Goal: Task Accomplishment & Management: Manage account settings

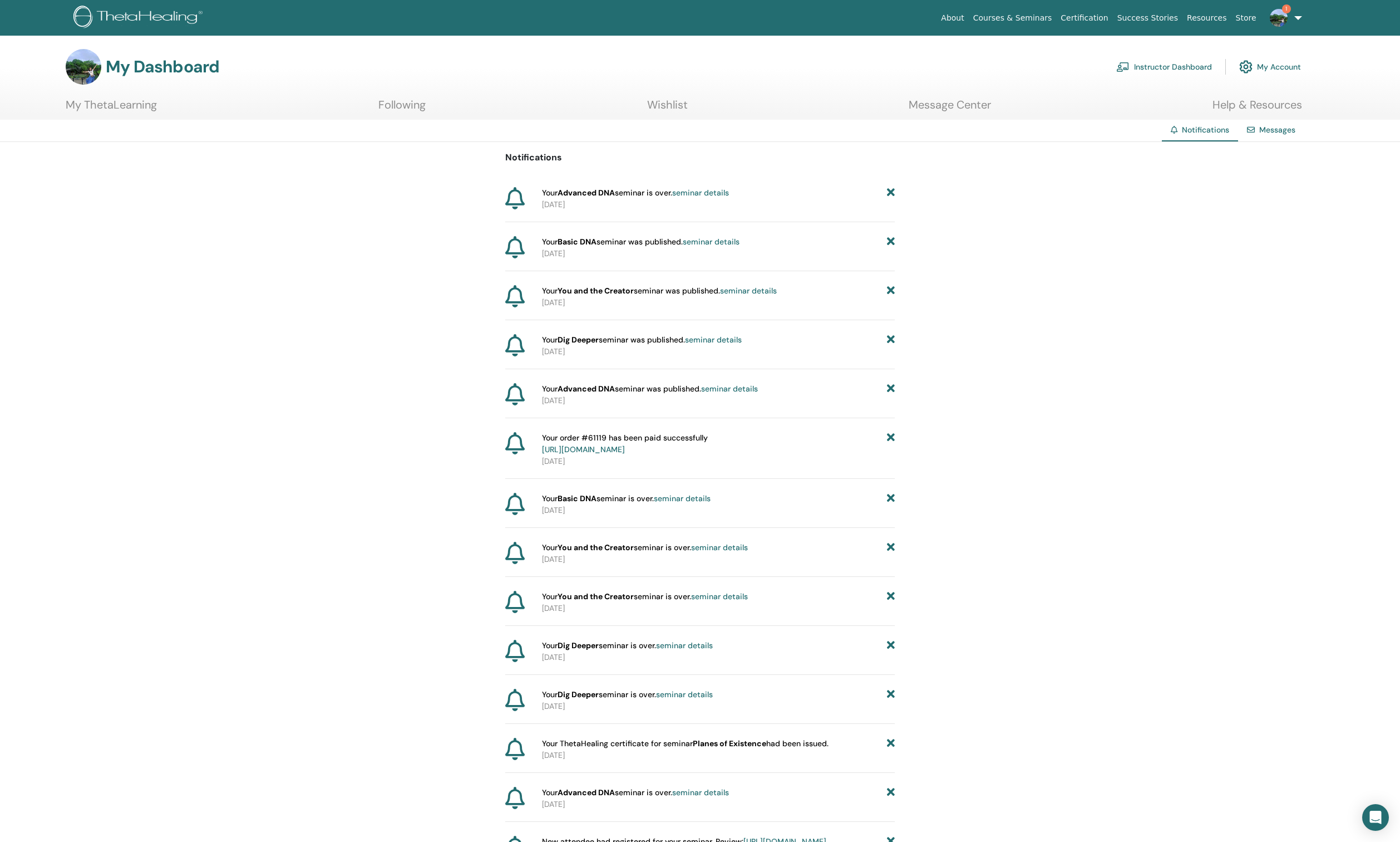
click at [1174, 72] on link "Instructor Dashboard" at bounding box center [1164, 66] width 96 height 24
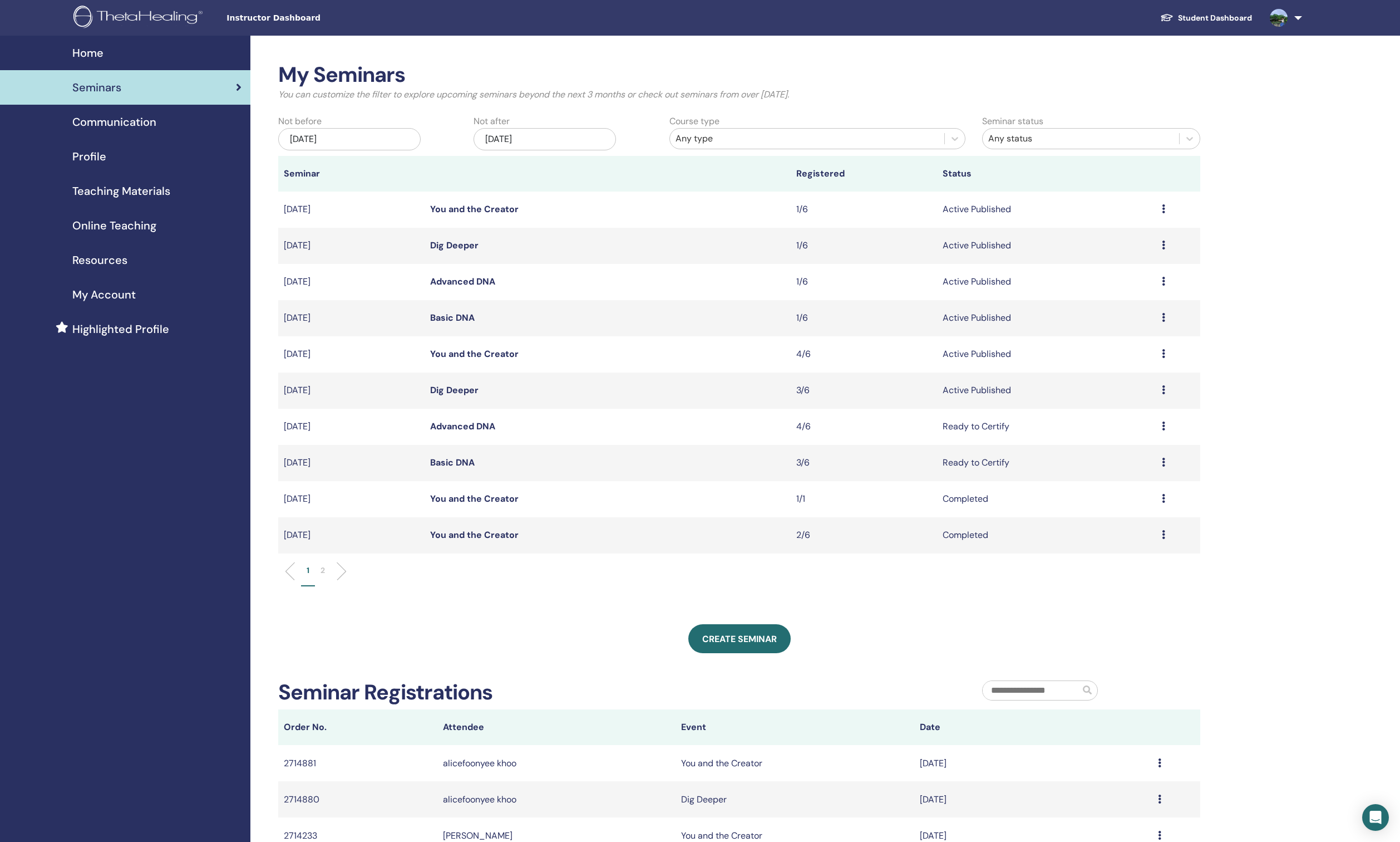
click at [1165, 429] on icon at bounding box center [1164, 426] width 3 height 9
click at [1108, 468] on link "Attendees" at bounding box center [1097, 471] width 42 height 12
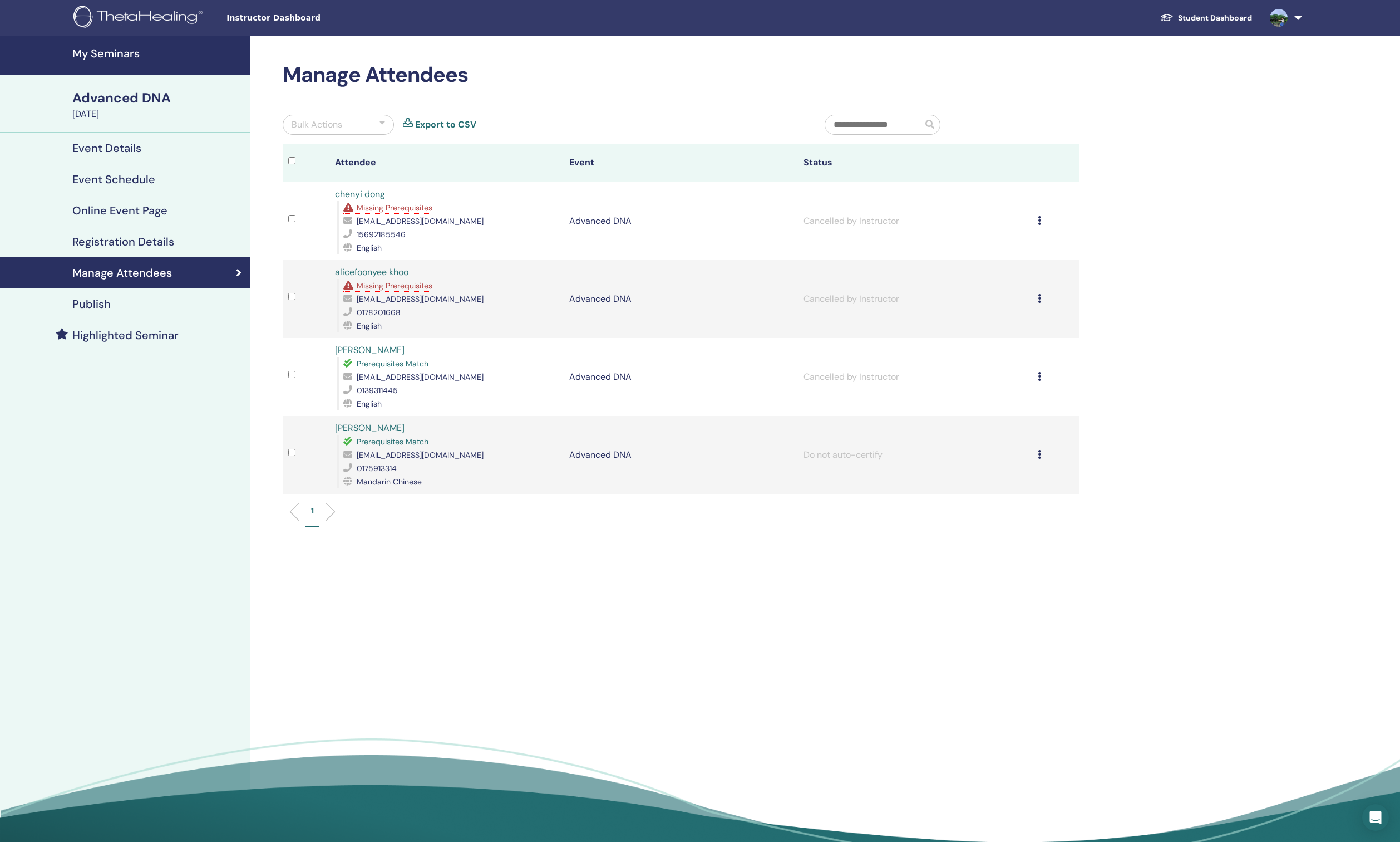
click at [1043, 457] on div "Cancel Registration Do not auto-certify Mark as Paid Mark as Unpaid Mark as Abs…" at bounding box center [1056, 455] width 36 height 13
click at [1014, 485] on p "Do not auto-certify" at bounding box center [990, 484] width 88 height 13
click at [1038, 457] on icon at bounding box center [1040, 454] width 3 height 9
click at [993, 515] on p "Mark as Unpaid" at bounding box center [985, 516] width 88 height 13
click at [1038, 455] on icon at bounding box center [1040, 454] width 3 height 9
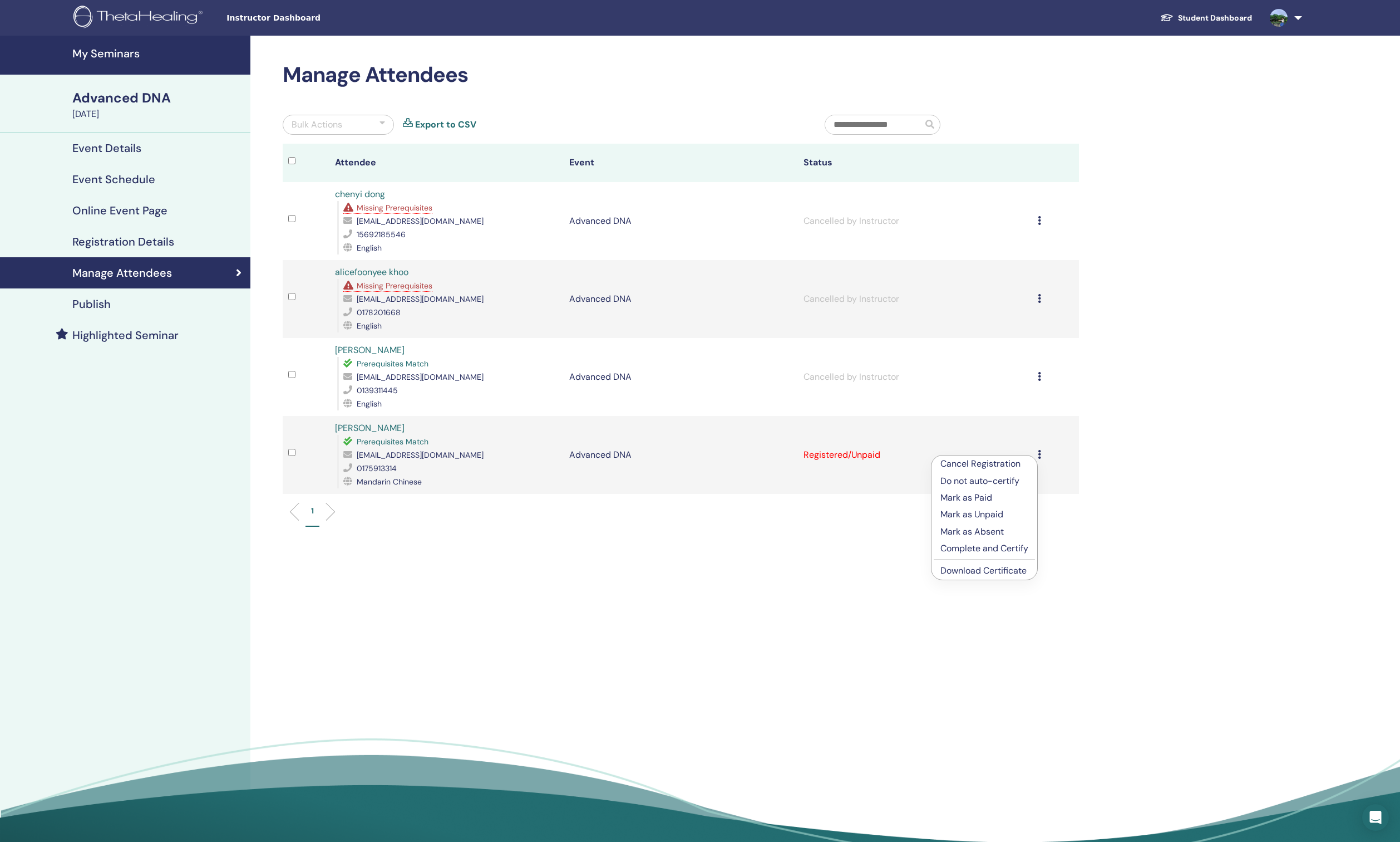
click at [1132, 440] on div "Manage Attendees Bulk Actions Export to CSV Attendee Event Status chenyi dong M…" at bounding box center [718, 443] width 933 height 814
click at [162, 268] on h4 "Manage Attendees" at bounding box center [122, 273] width 100 height 13
click at [1038, 378] on icon at bounding box center [1040, 376] width 3 height 9
click at [1005, 386] on p "Cancel Registration" at bounding box center [984, 387] width 88 height 13
click at [130, 266] on h4 "Manage Attendees" at bounding box center [122, 273] width 100 height 13
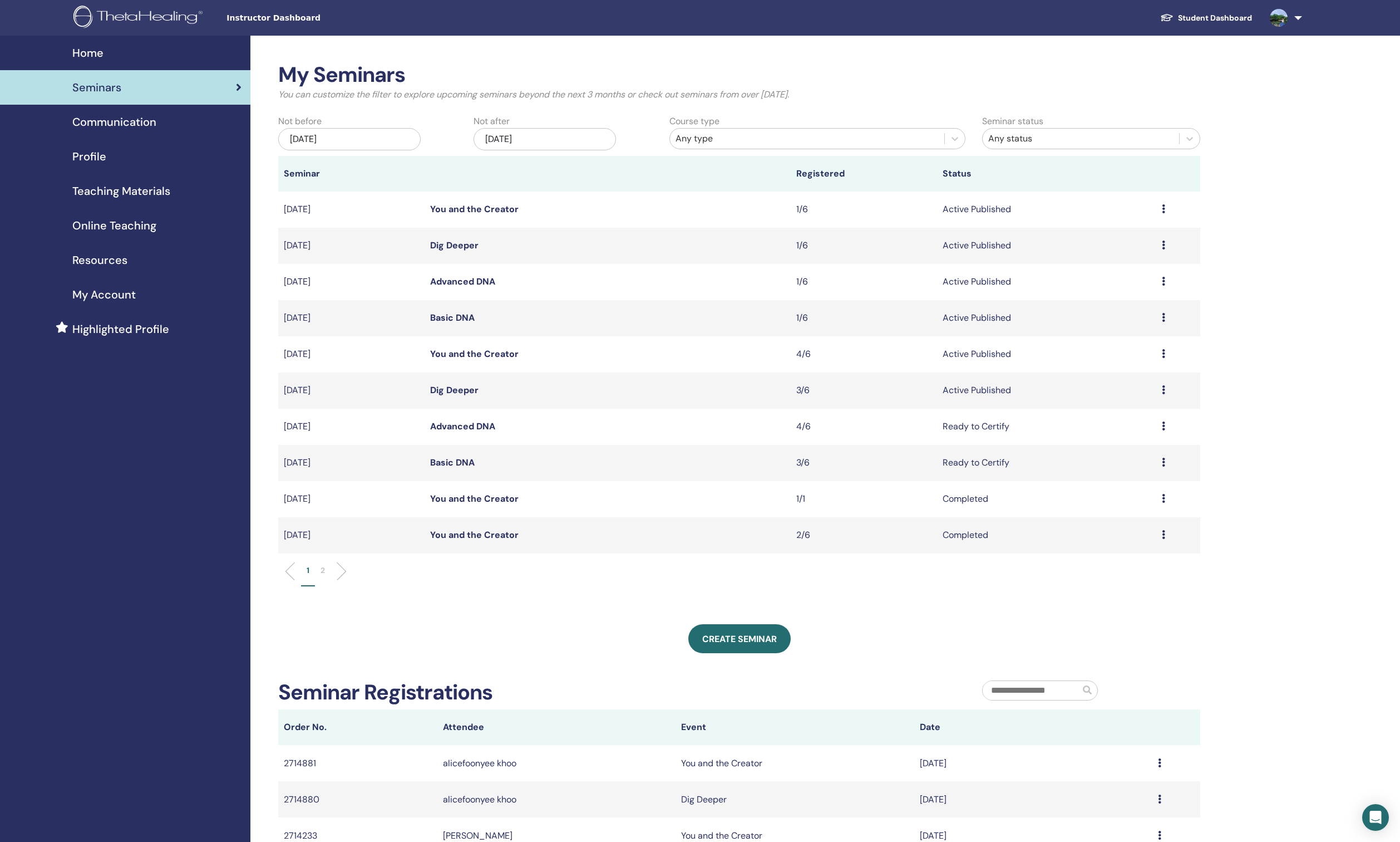
click at [1162, 392] on icon at bounding box center [1164, 389] width 3 height 9
click at [1109, 434] on link "Attendees" at bounding box center [1094, 434] width 42 height 12
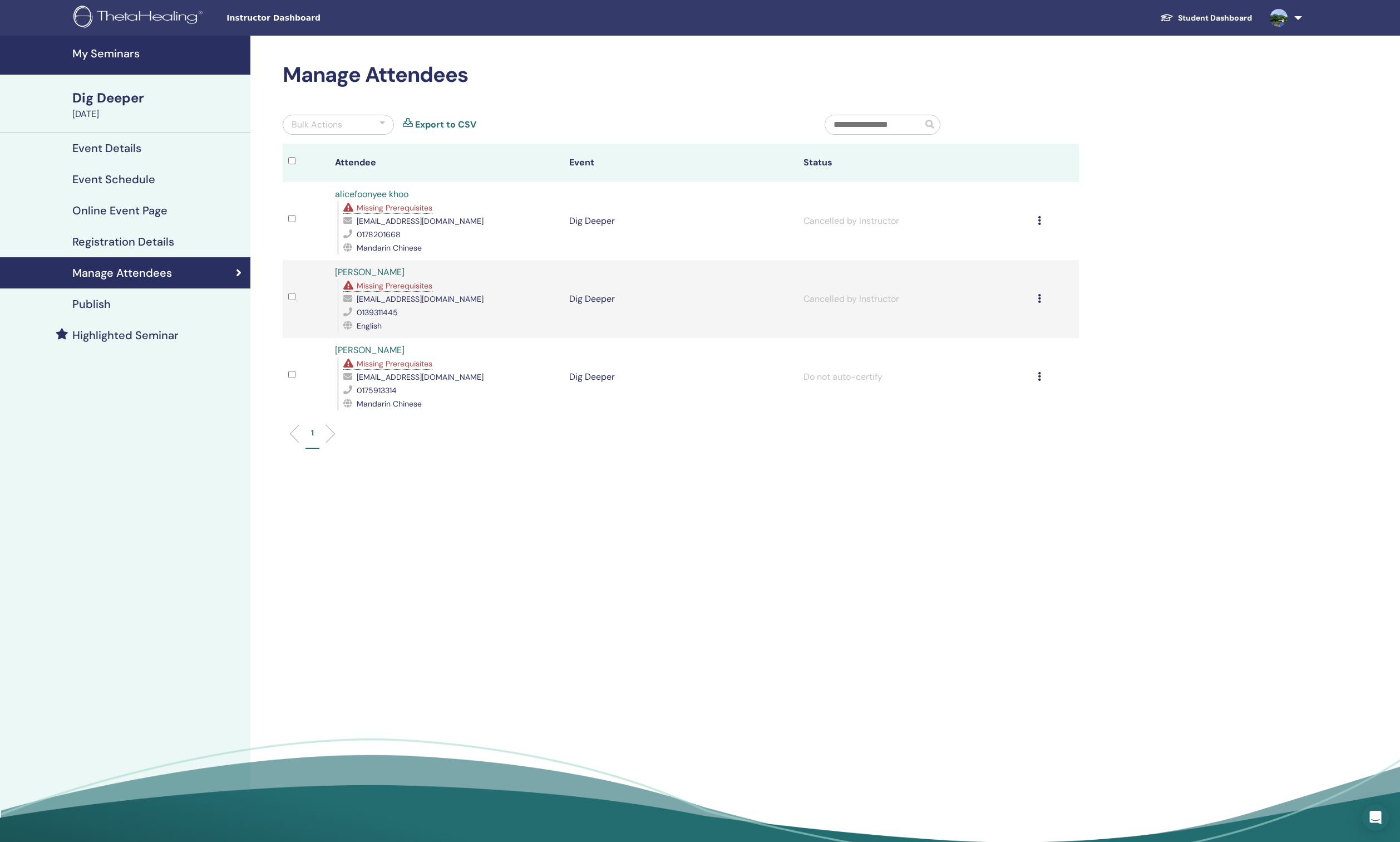
click at [1038, 375] on icon at bounding box center [1040, 376] width 3 height 9
click at [1013, 401] on p "Do not auto-certify" at bounding box center [985, 402] width 88 height 13
click at [1041, 378] on icon at bounding box center [1040, 376] width 3 height 9
click at [998, 438] on p "Mark as Unpaid" at bounding box center [988, 439] width 88 height 13
click at [133, 266] on h4 "Manage Attendees" at bounding box center [122, 273] width 100 height 13
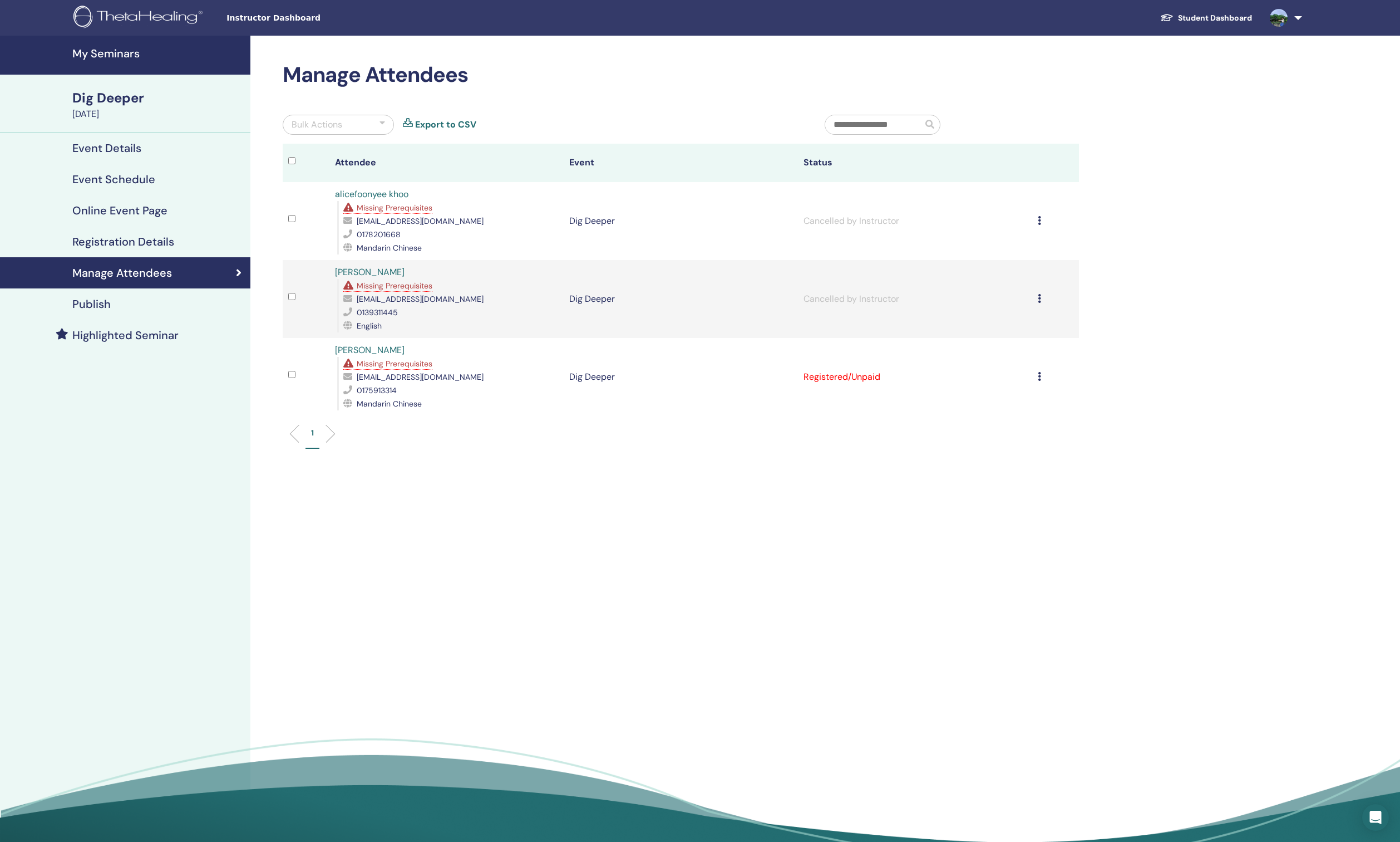
click at [157, 268] on h4 "Manage Attendees" at bounding box center [122, 273] width 100 height 13
click at [112, 47] on h4 "My Seminars" at bounding box center [158, 53] width 172 height 13
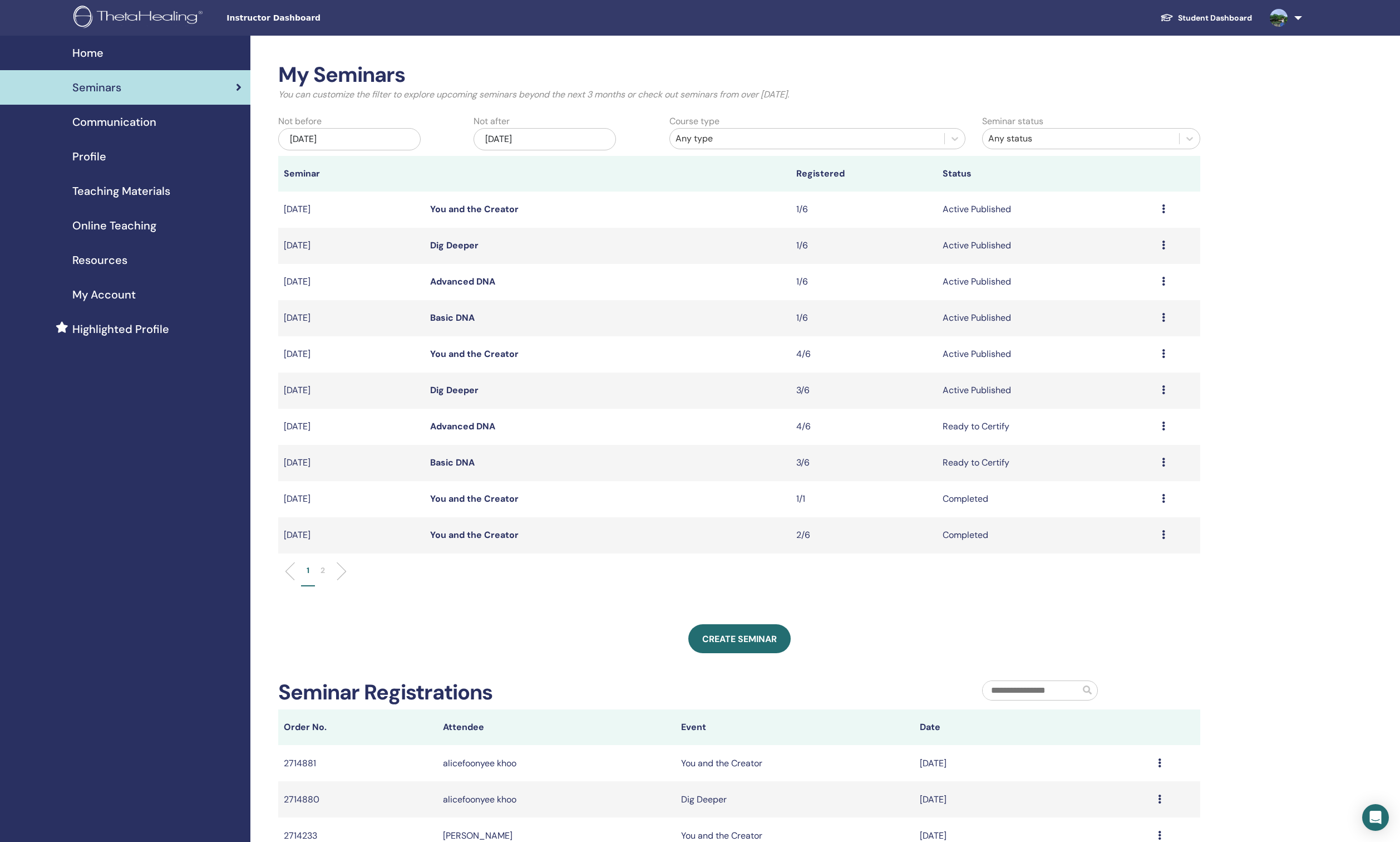
click at [1164, 355] on icon at bounding box center [1164, 353] width 3 height 9
click at [1107, 395] on link "Attendees" at bounding box center [1096, 398] width 42 height 12
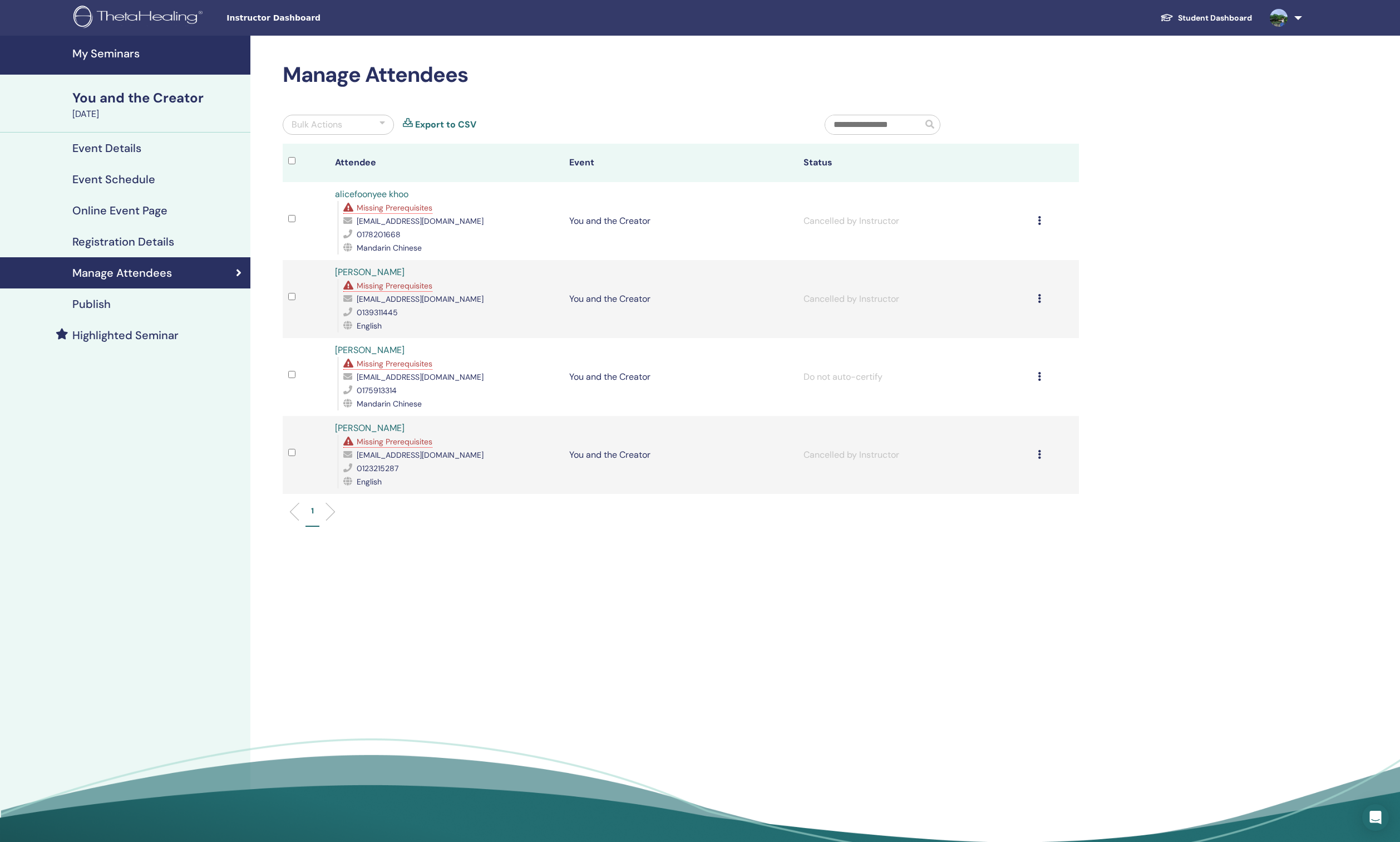
click at [1038, 378] on icon at bounding box center [1040, 376] width 3 height 9
click at [1013, 403] on p "Do not auto-certify" at bounding box center [984, 405] width 88 height 13
click at [1044, 377] on div "Cancel Registration Do not auto-certify Mark as Paid Mark as Unpaid Mark as Abs…" at bounding box center [1056, 377] width 36 height 13
click at [1000, 437] on p "Mark as Unpaid" at bounding box center [991, 437] width 88 height 13
click at [123, 51] on h4 "My Seminars" at bounding box center [158, 53] width 172 height 13
